Goal: Check status

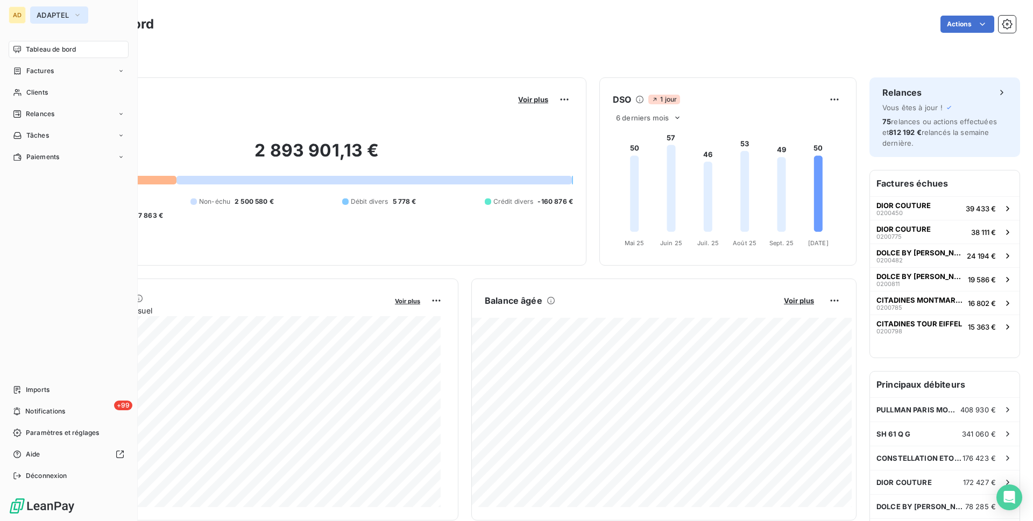
click at [52, 17] on span "ADAPTEL" at bounding box center [53, 15] width 32 height 9
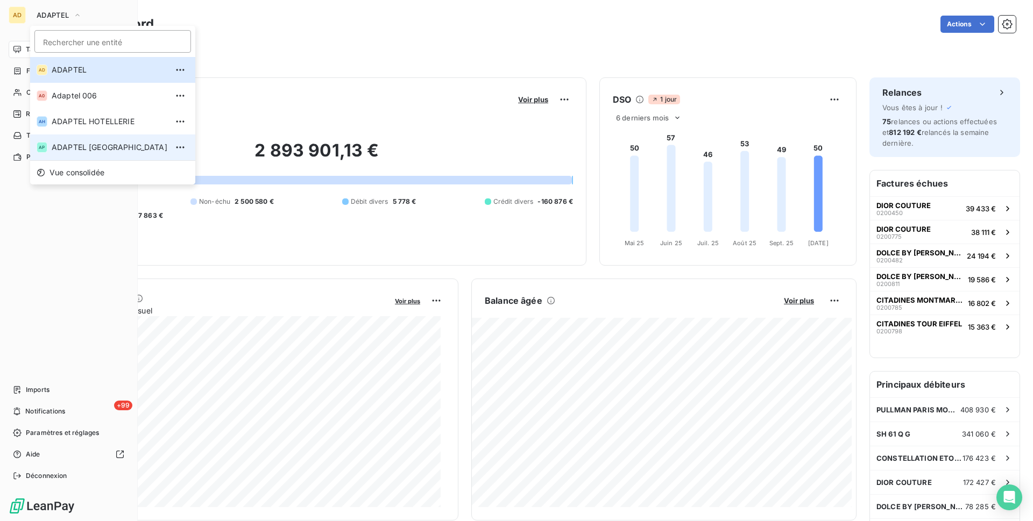
click at [81, 152] on span "ADAPTEL [GEOGRAPHIC_DATA]" at bounding box center [110, 147] width 116 height 11
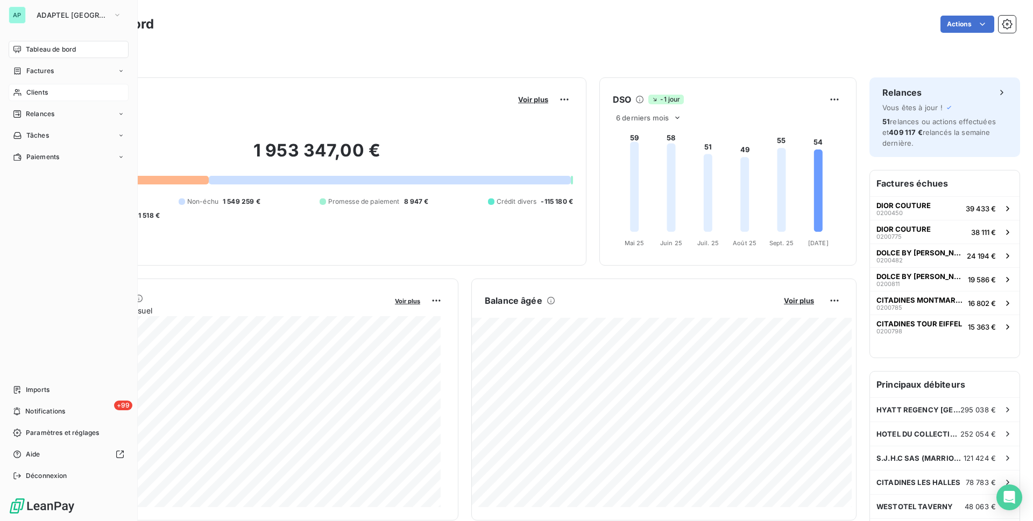
click at [48, 94] on div "Clients" at bounding box center [69, 92] width 120 height 17
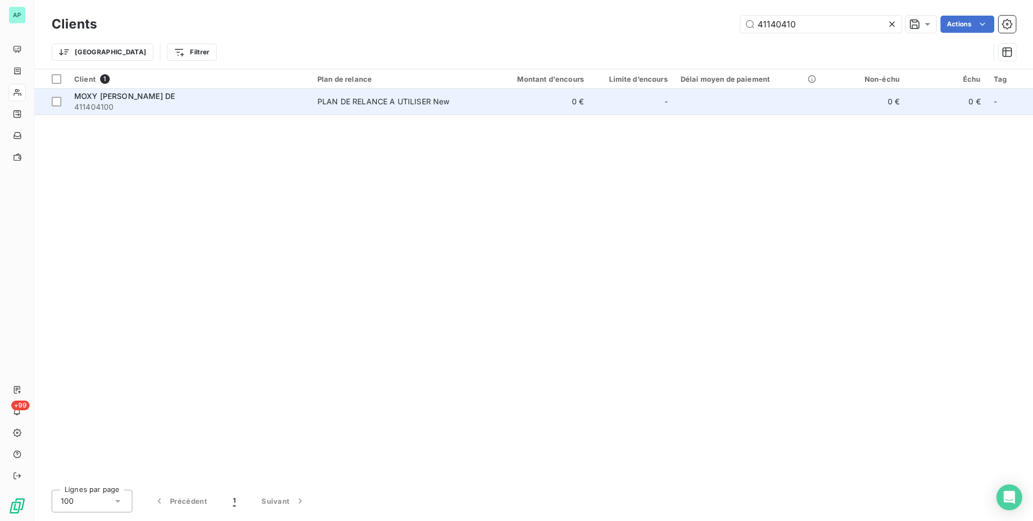
type input "41140410"
click at [511, 101] on td "0 €" at bounding box center [535, 102] width 109 height 26
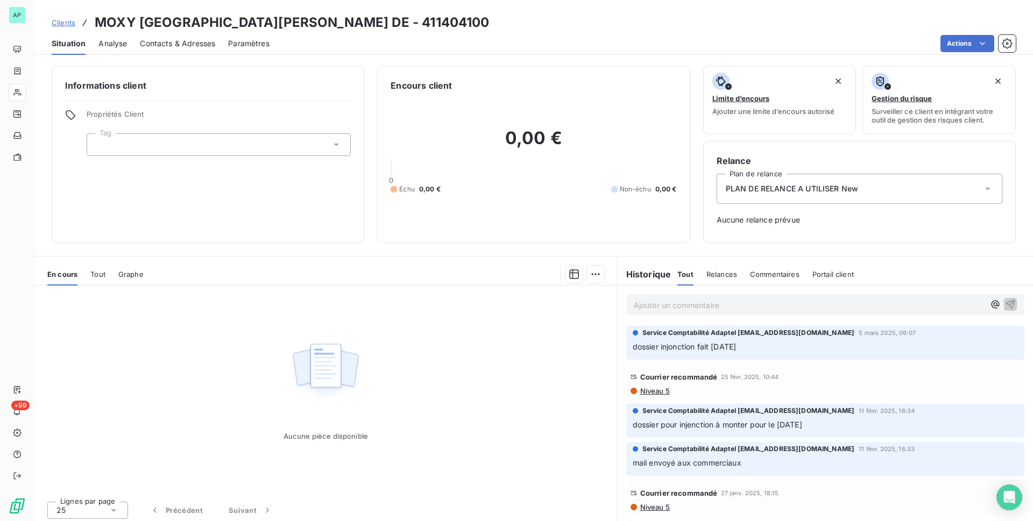
click at [446, 314] on div "Aucune pièce disponible" at bounding box center [325, 389] width 582 height 207
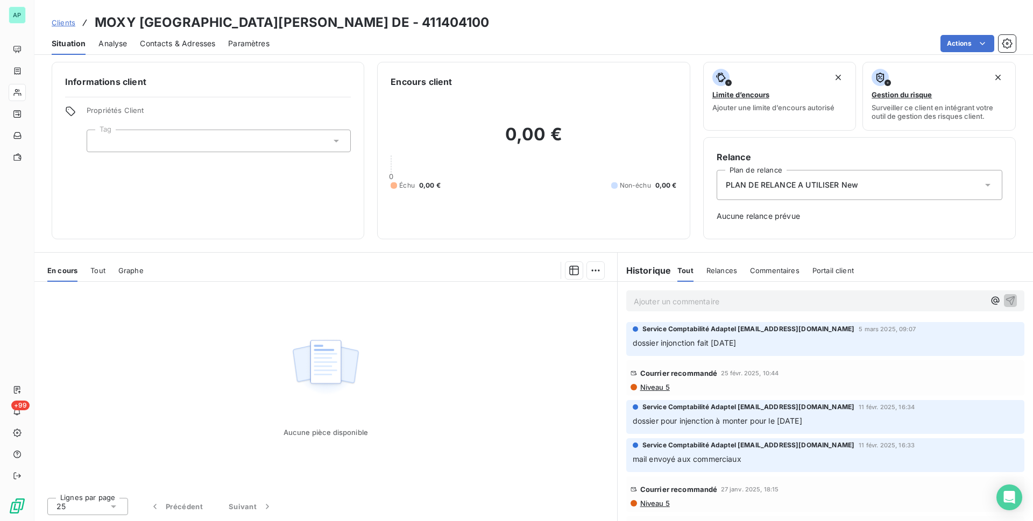
drag, startPoint x: 652, startPoint y: 344, endPoint x: 683, endPoint y: 349, distance: 31.0
click at [511, 317] on span "dossier injonction fait [DATE]" at bounding box center [684, 342] width 104 height 9
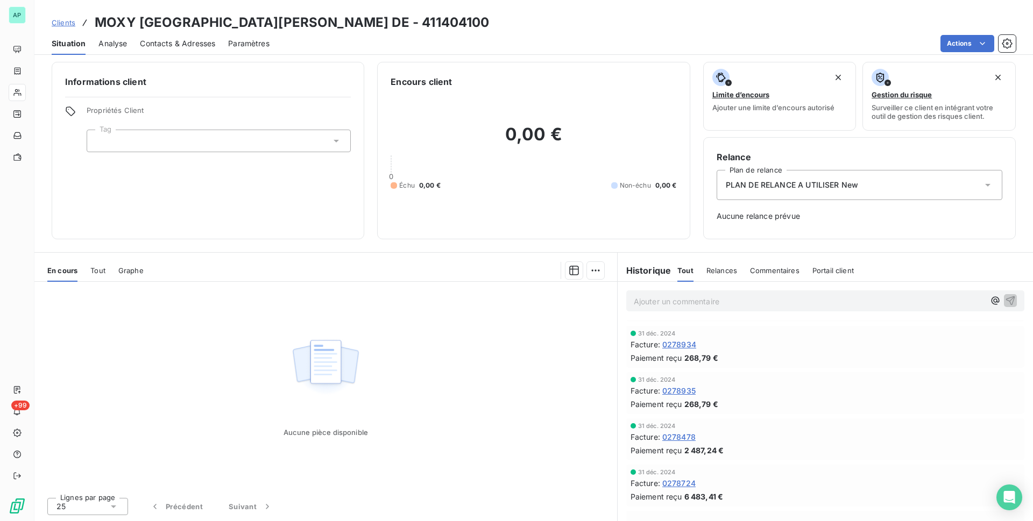
scroll to position [376, 0]
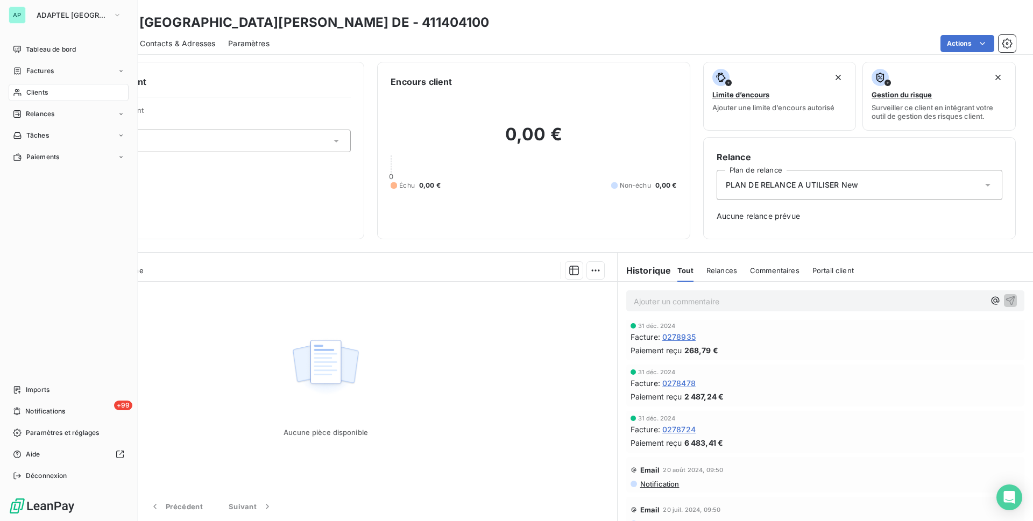
click at [30, 98] on div "Clients" at bounding box center [69, 92] width 120 height 17
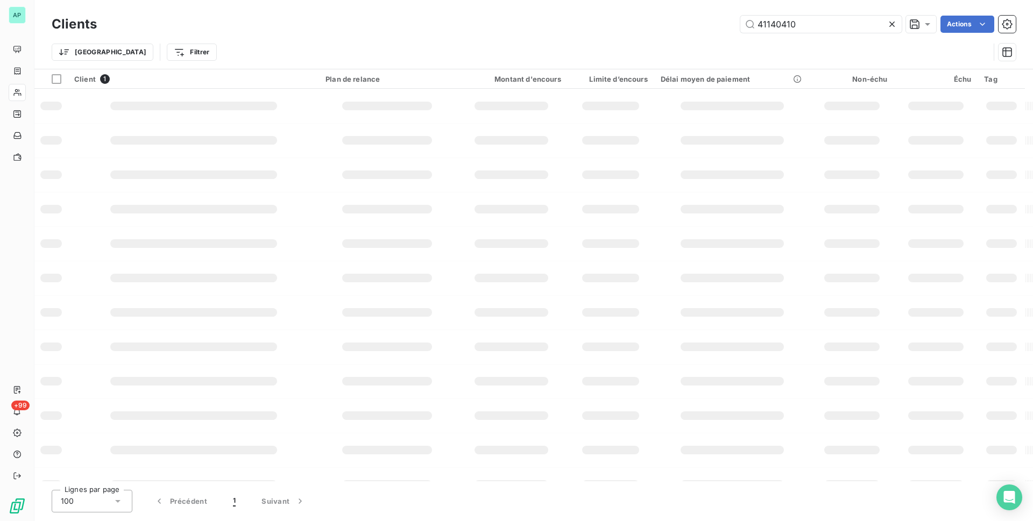
drag, startPoint x: 820, startPoint y: 22, endPoint x: 666, endPoint y: 10, distance: 154.3
click at [511, 10] on div "Clients 41140410 Actions Trier Filtrer" at bounding box center [533, 34] width 998 height 69
click at [511, 23] on input "411351700" at bounding box center [820, 24] width 161 height 17
drag, startPoint x: 809, startPoint y: 24, endPoint x: 653, endPoint y: 32, distance: 156.2
click at [511, 32] on div "411351700 Actions" at bounding box center [563, 24] width 906 height 17
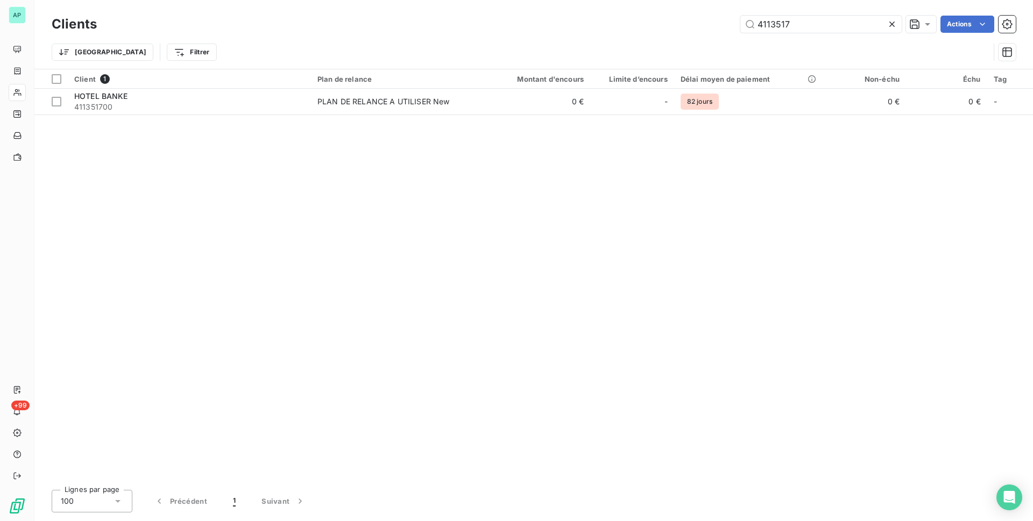
type input "4113517"
click at [461, 117] on div "Client 1 Plan de relance Montant d'encours Limite d’encours Délai moyen de paie…" at bounding box center [533, 275] width 998 height 412
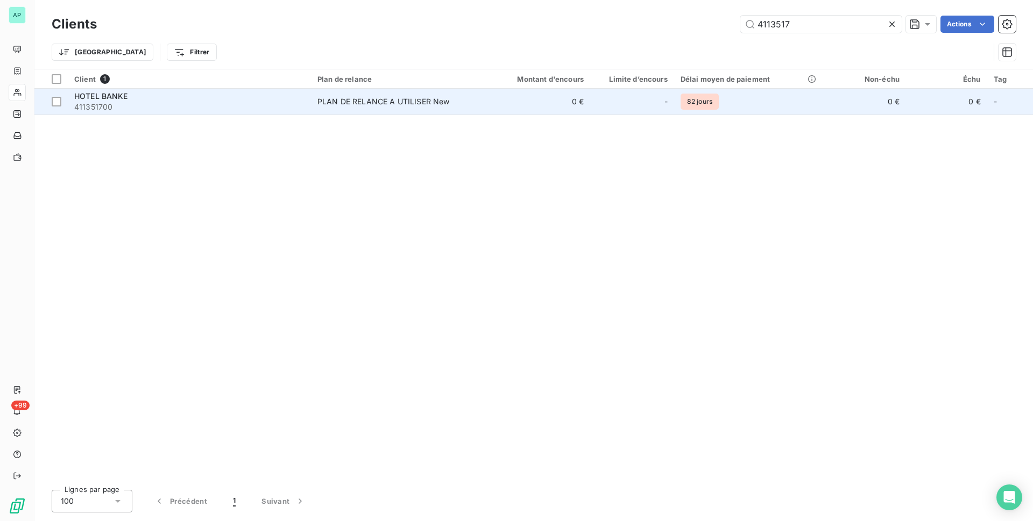
click at [462, 112] on td "PLAN DE RELANCE A UTILISER New" at bounding box center [396, 102] width 170 height 26
